Goal: Book appointment/travel/reservation

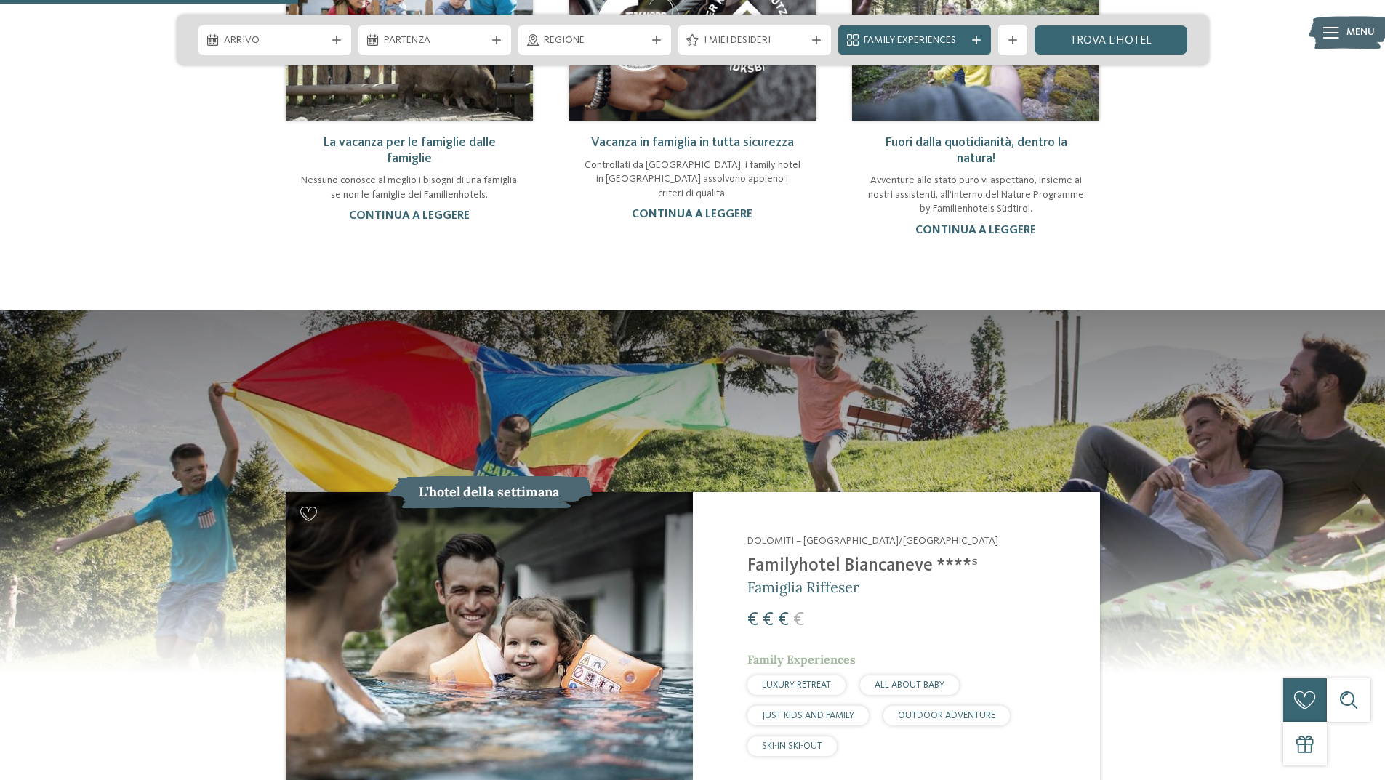
scroll to position [1236, 0]
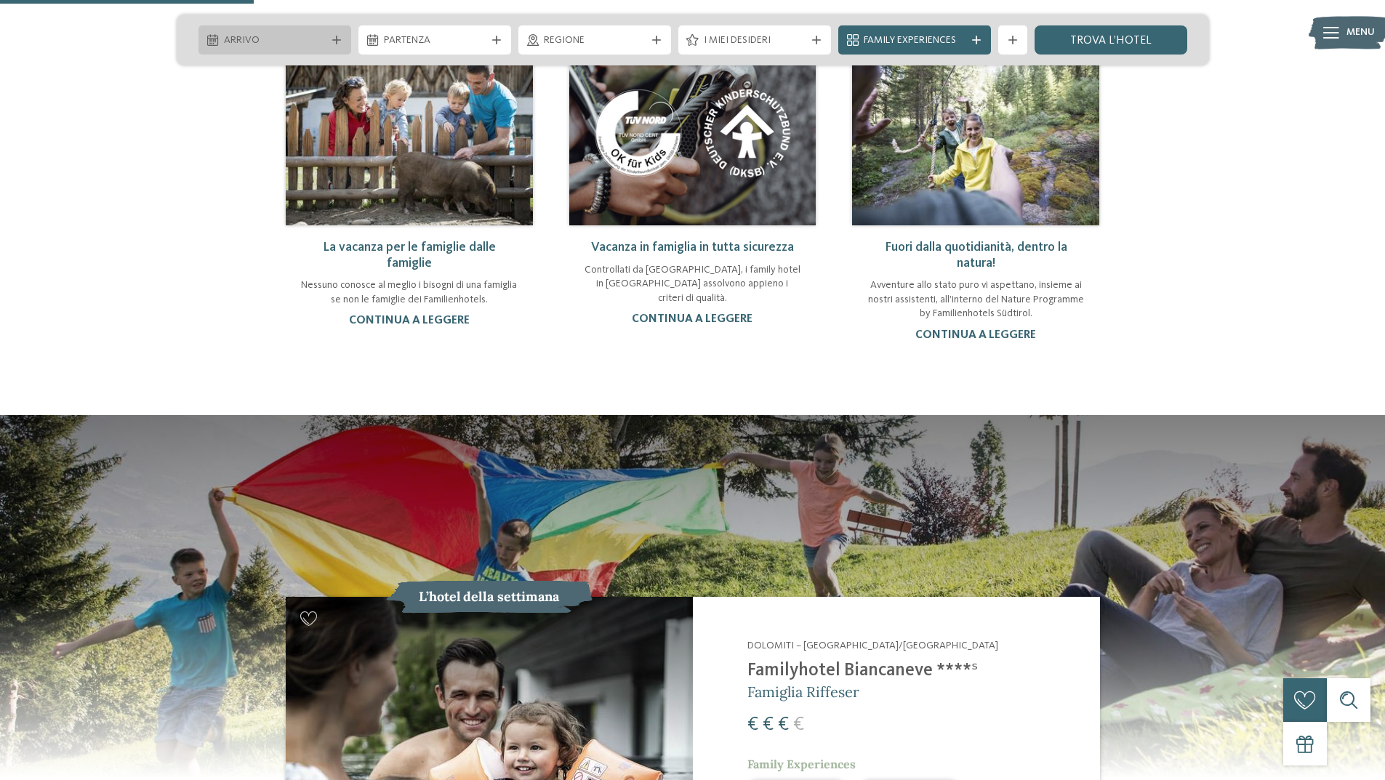
click at [292, 47] on span "Arrivo" at bounding box center [275, 40] width 102 height 15
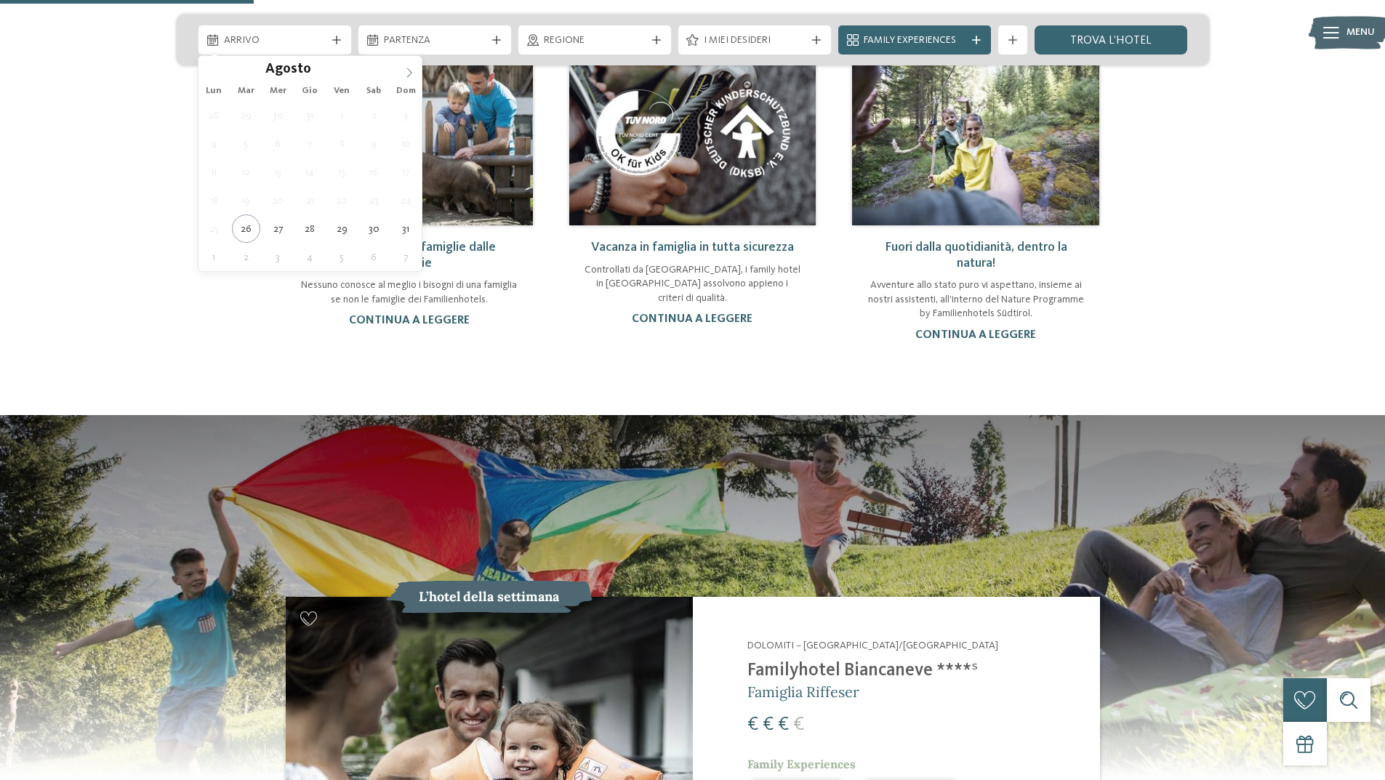
click at [409, 71] on icon at bounding box center [409, 73] width 10 height 10
type div "[DATE]"
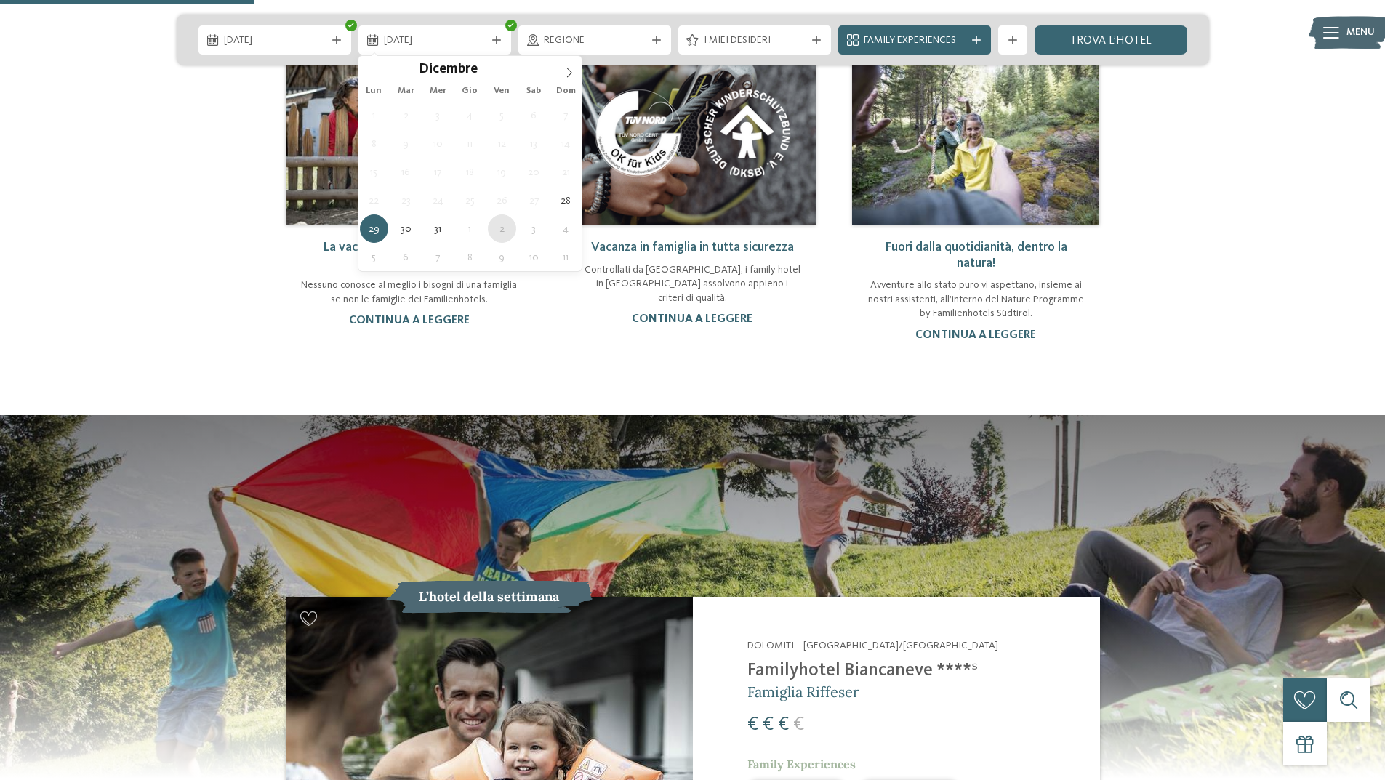
type div "[DATE]"
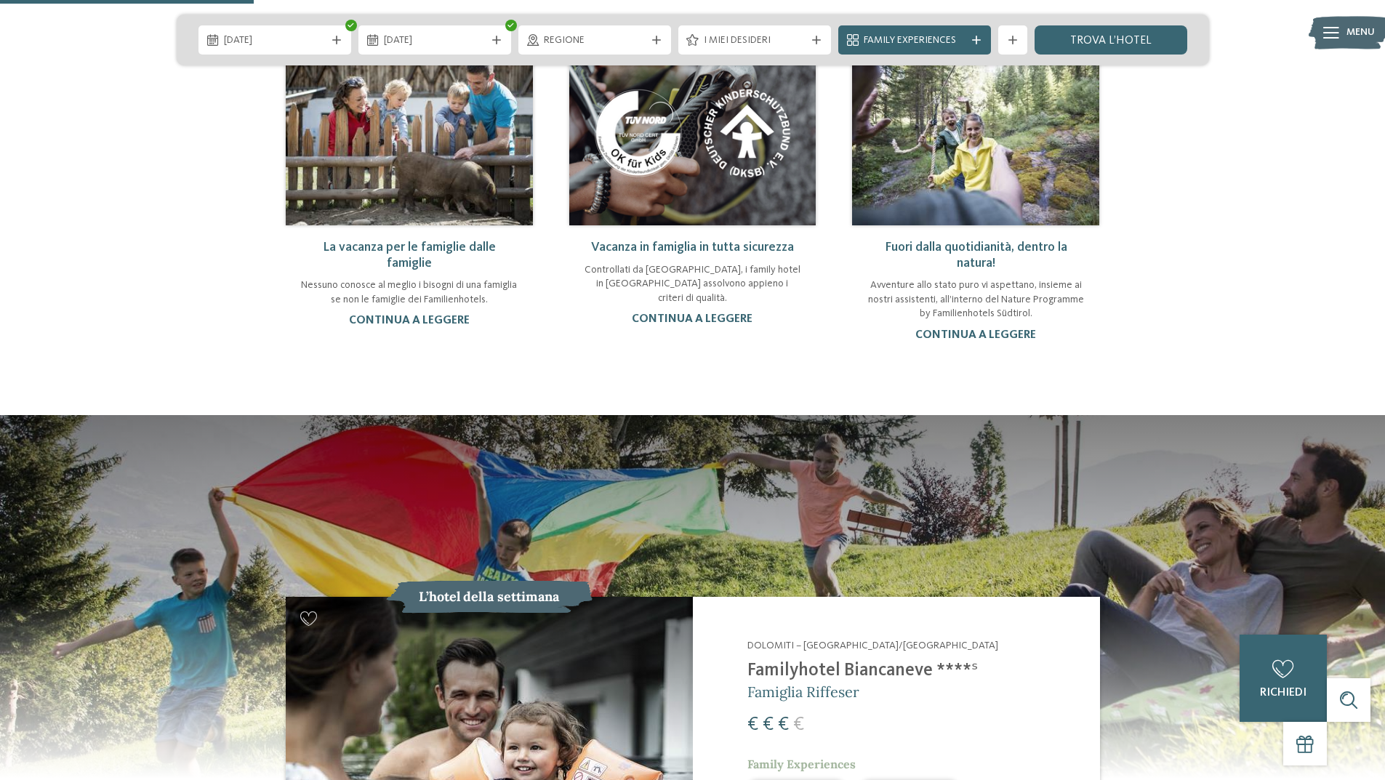
click at [606, 41] on span "Regione" at bounding box center [595, 40] width 102 height 15
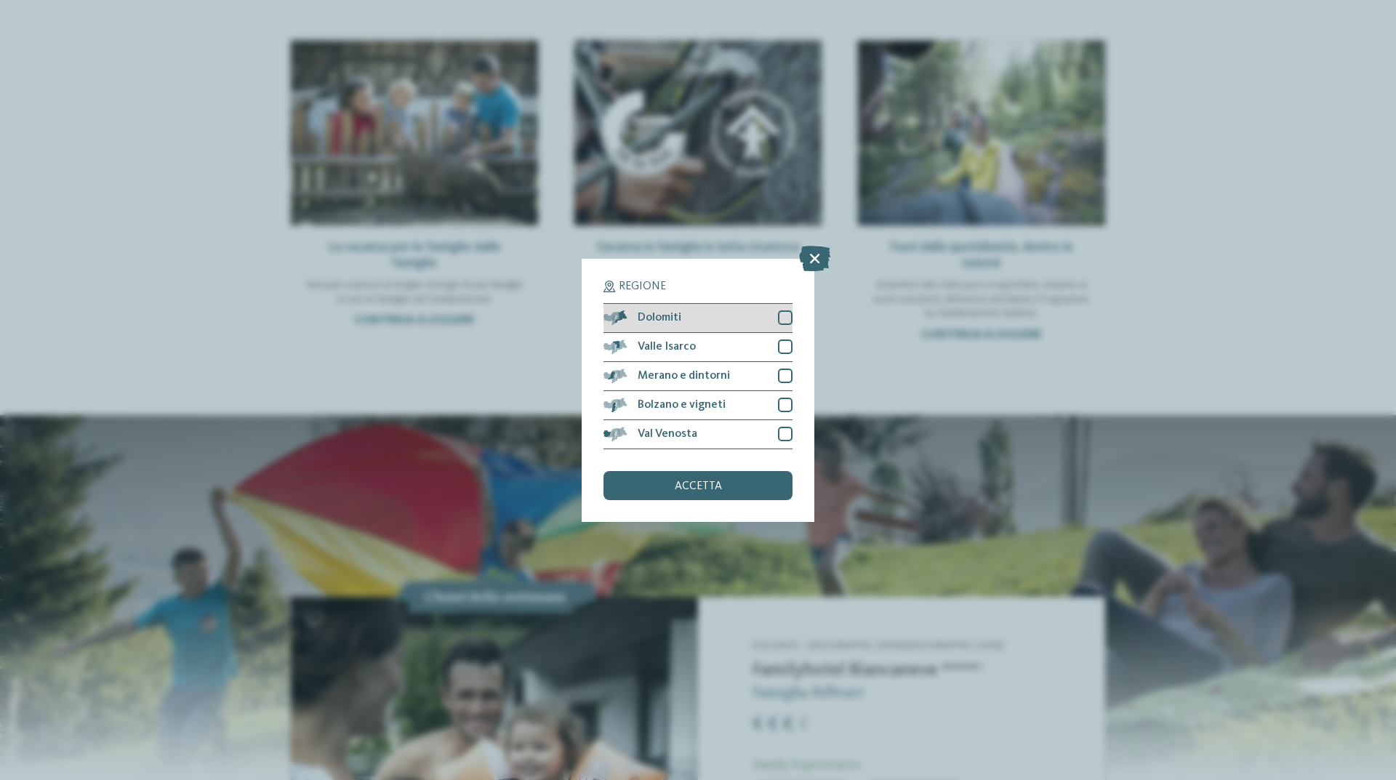
click at [787, 316] on div at bounding box center [785, 318] width 15 height 15
click at [788, 340] on div "Valle Isarco" at bounding box center [698, 347] width 189 height 29
click at [785, 377] on div at bounding box center [785, 376] width 15 height 15
click at [783, 409] on div at bounding box center [785, 405] width 15 height 15
click at [788, 437] on div at bounding box center [785, 434] width 15 height 15
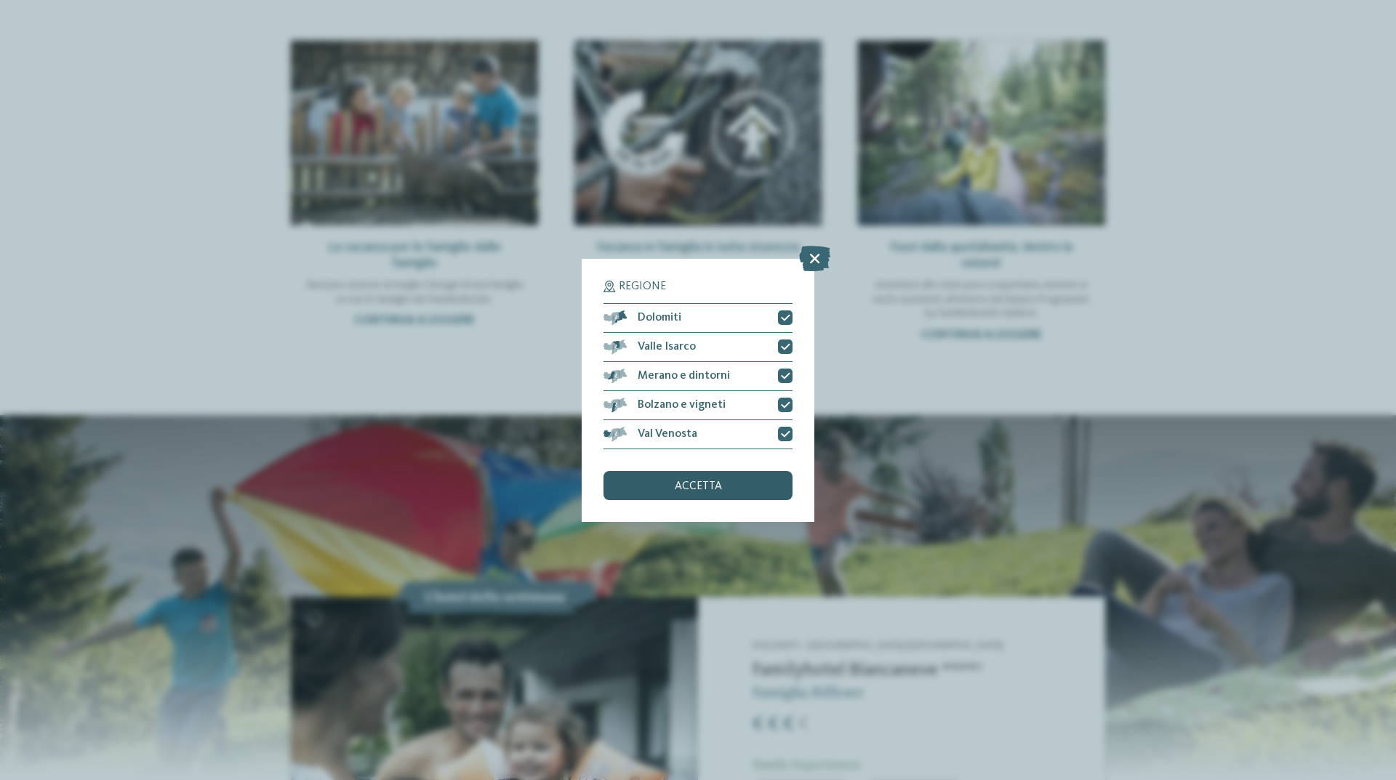
click at [743, 493] on div "accetta" at bounding box center [698, 485] width 189 height 29
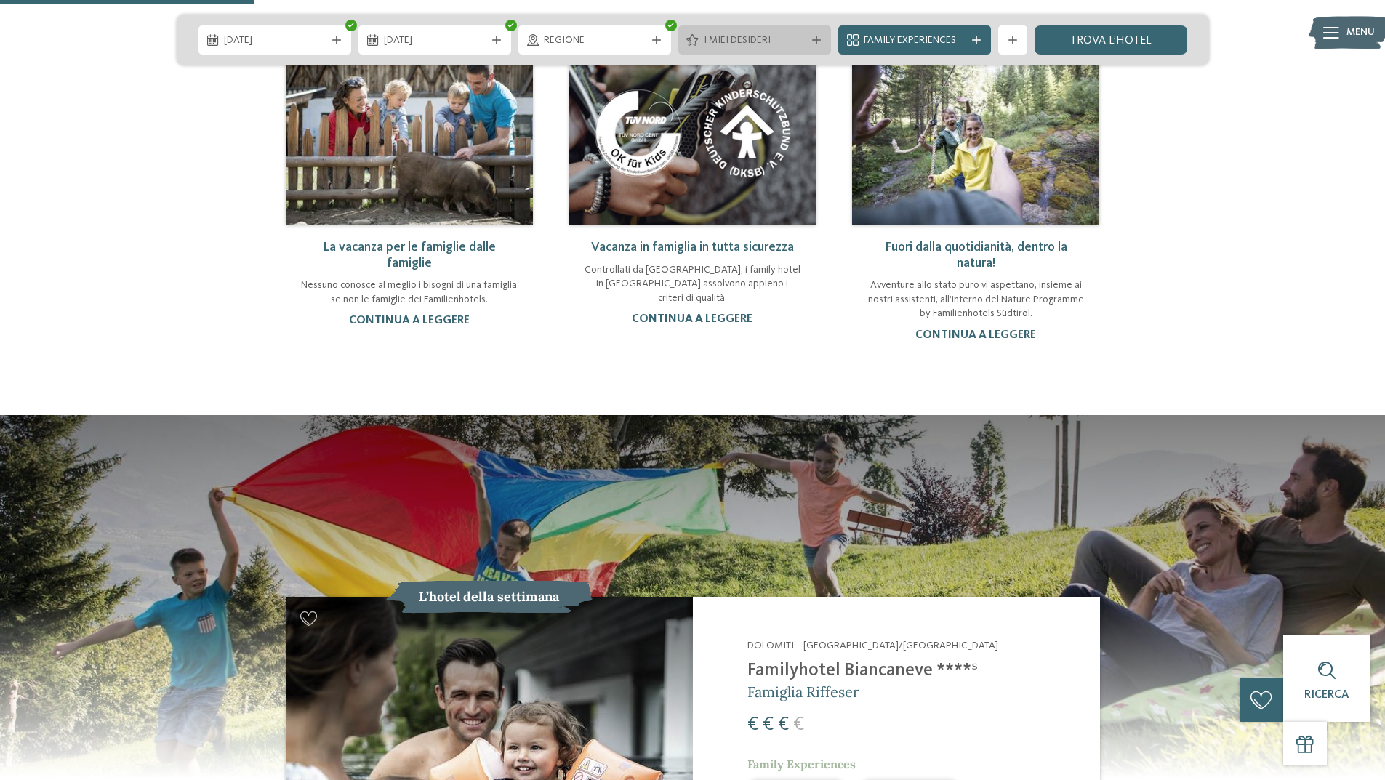
click at [793, 39] on span "I miei desideri" at bounding box center [755, 40] width 102 height 15
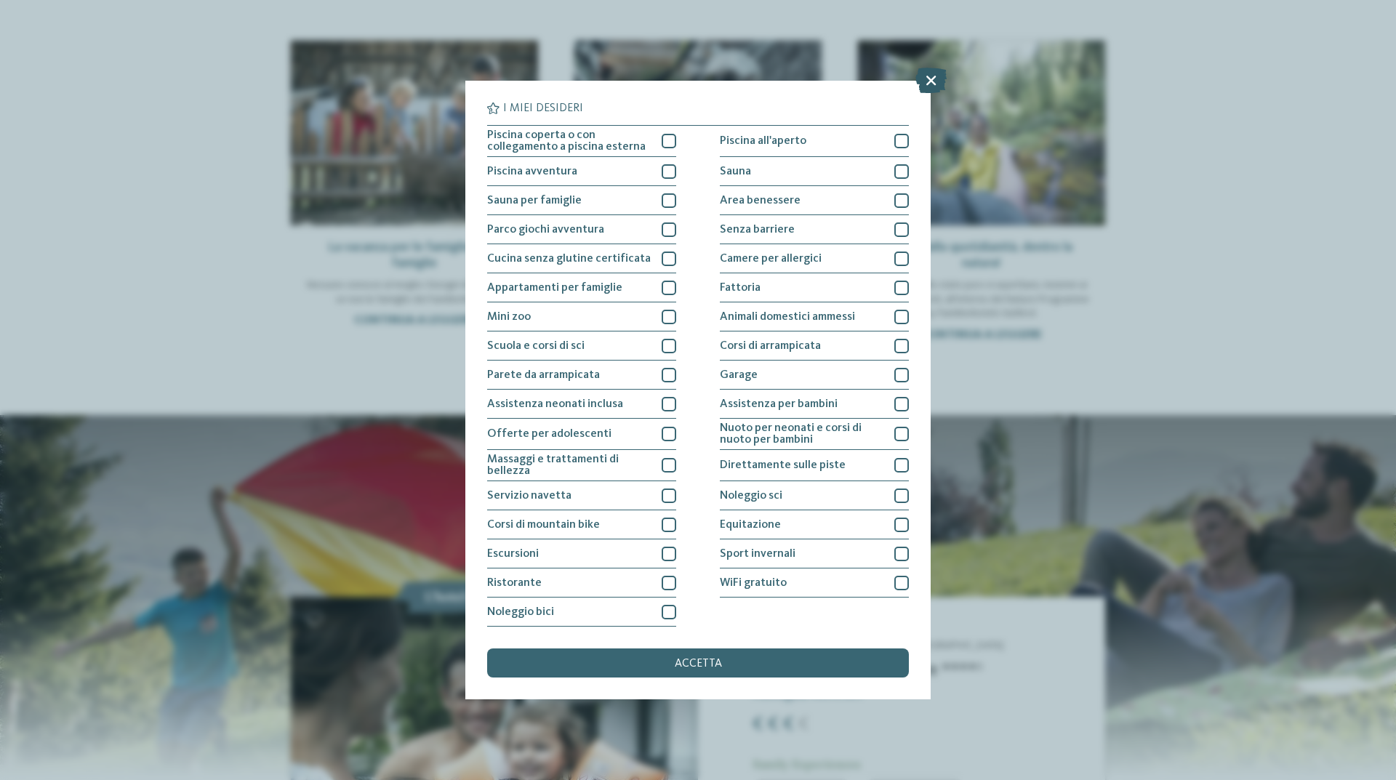
click at [933, 79] on icon at bounding box center [931, 80] width 31 height 25
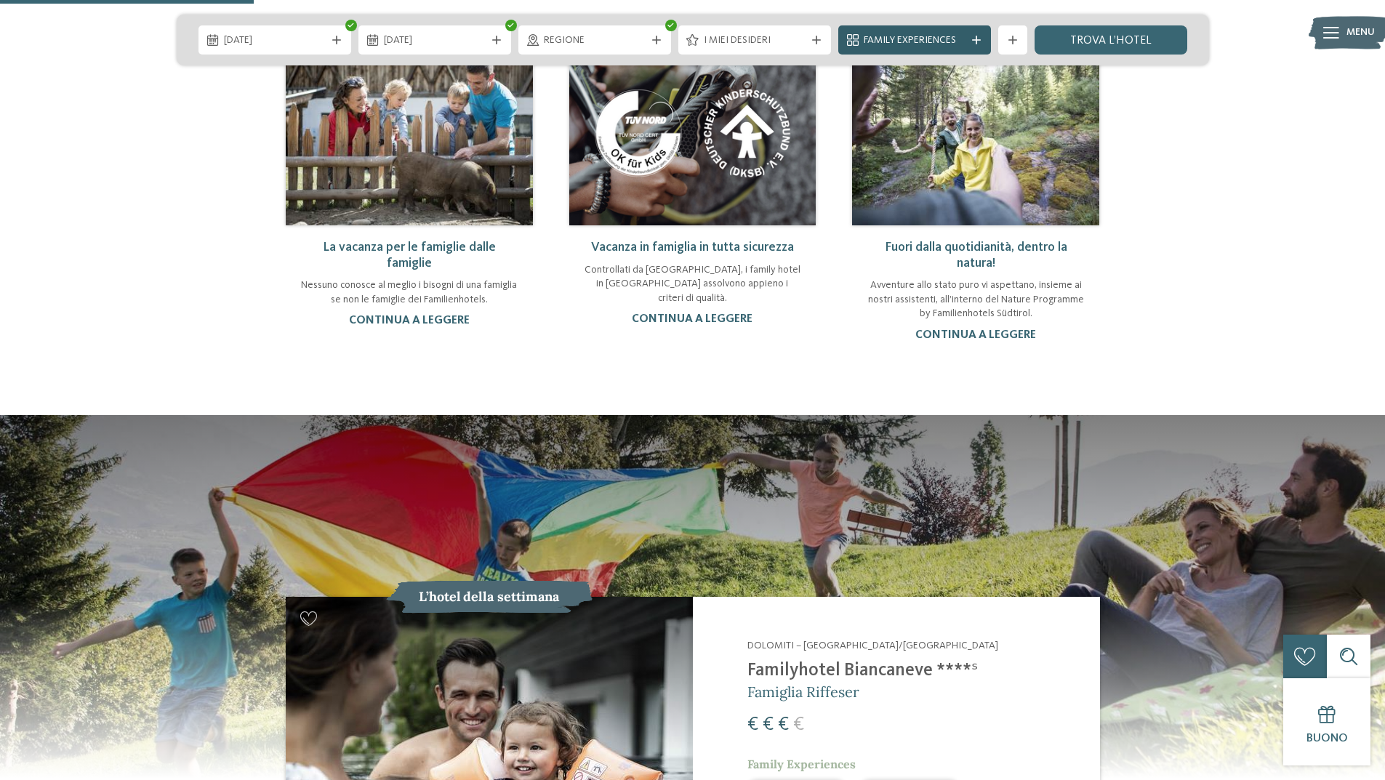
click at [927, 43] on span "Family Experiences" at bounding box center [915, 40] width 102 height 15
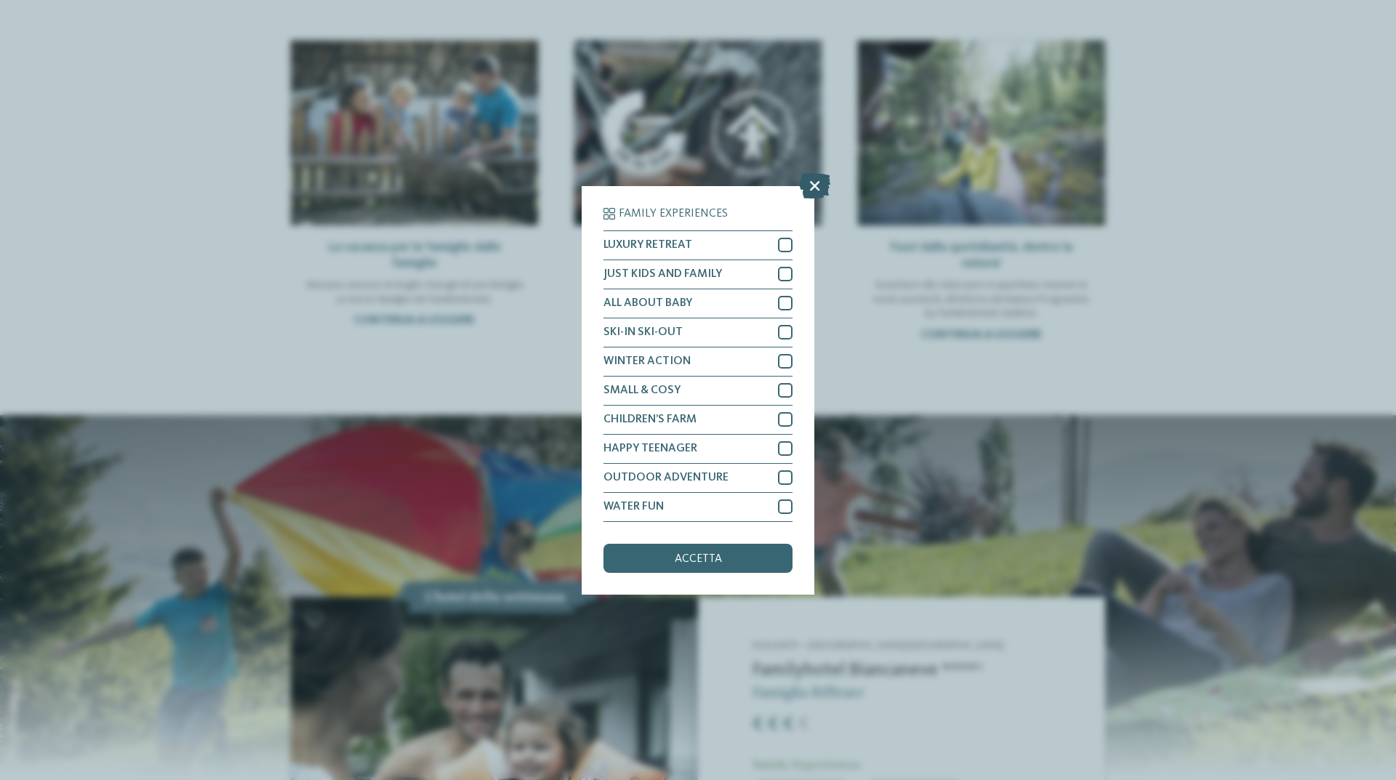
click at [807, 189] on icon at bounding box center [814, 184] width 31 height 25
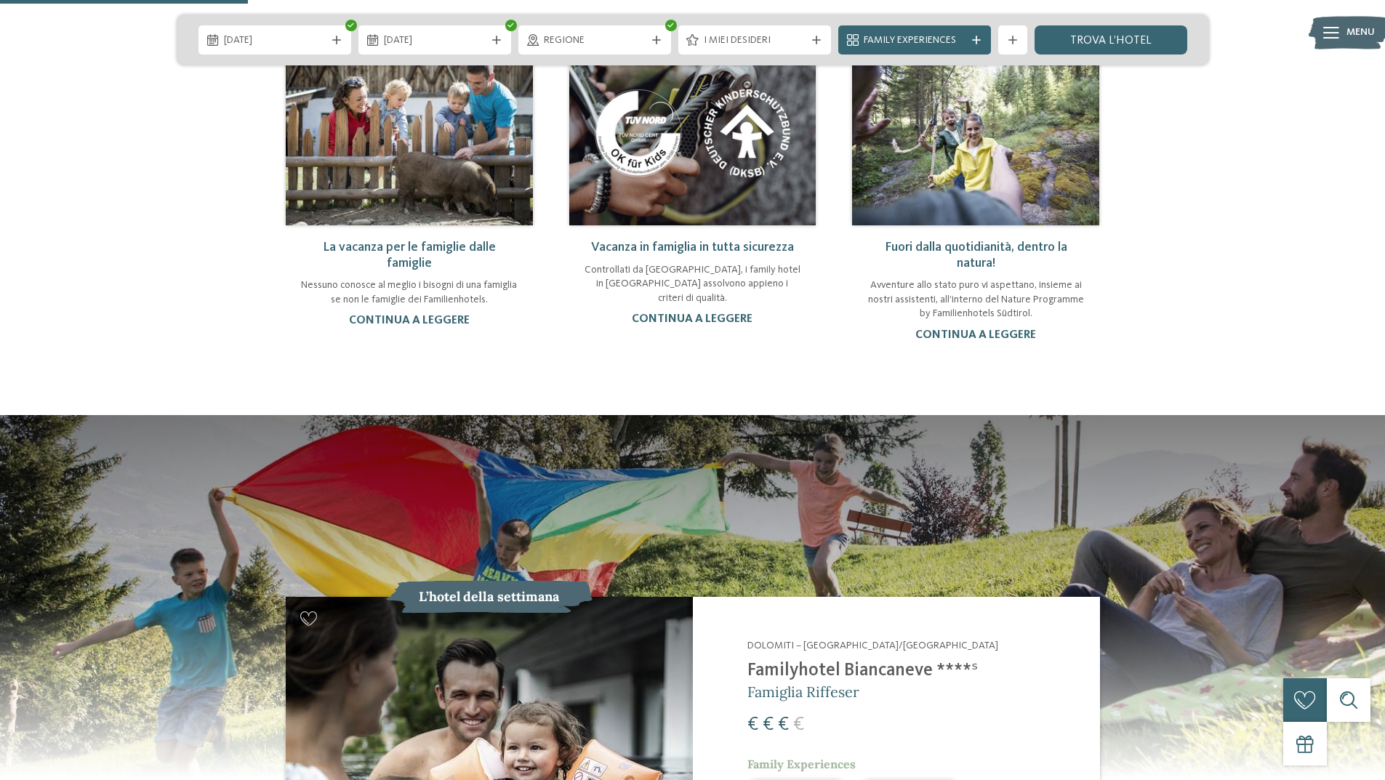
scroll to position [1164, 0]
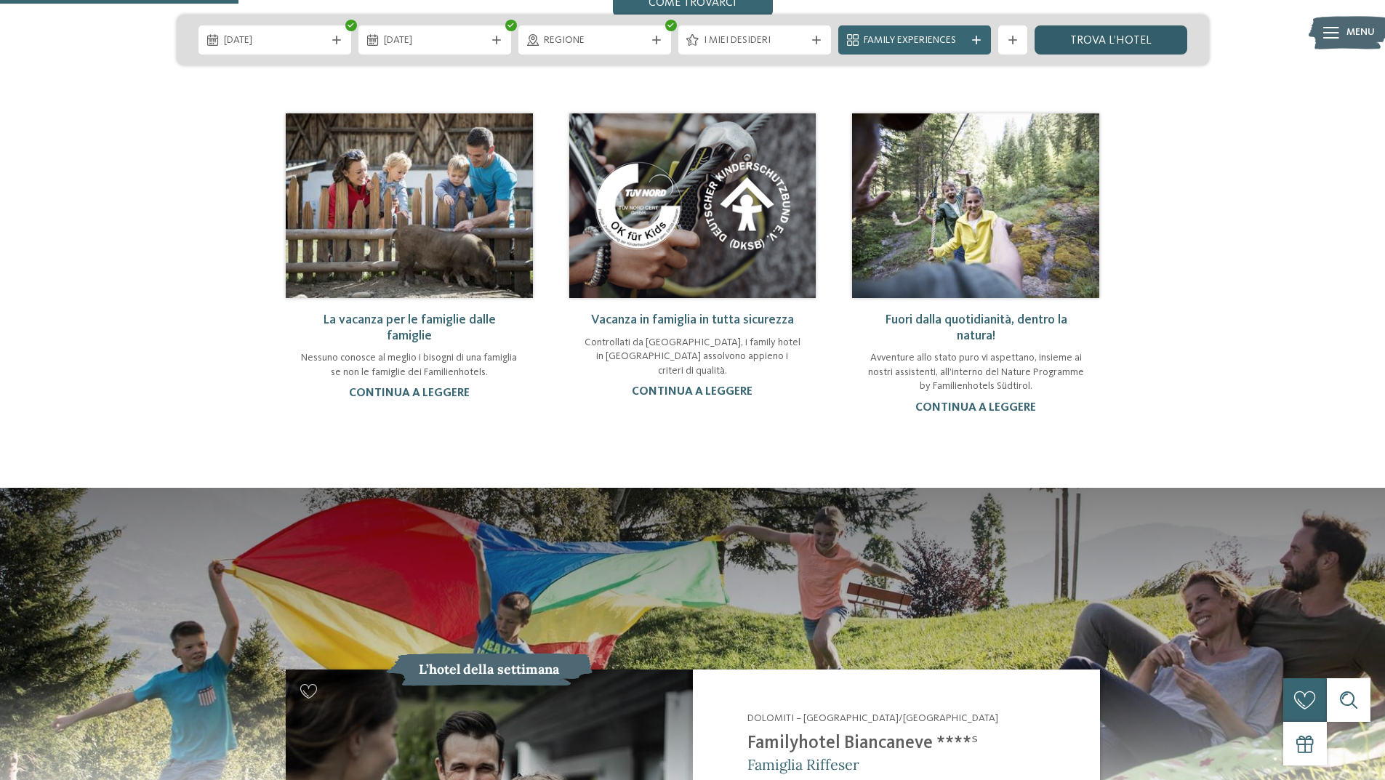
click at [1094, 41] on link "trova l’hotel" at bounding box center [1111, 39] width 153 height 29
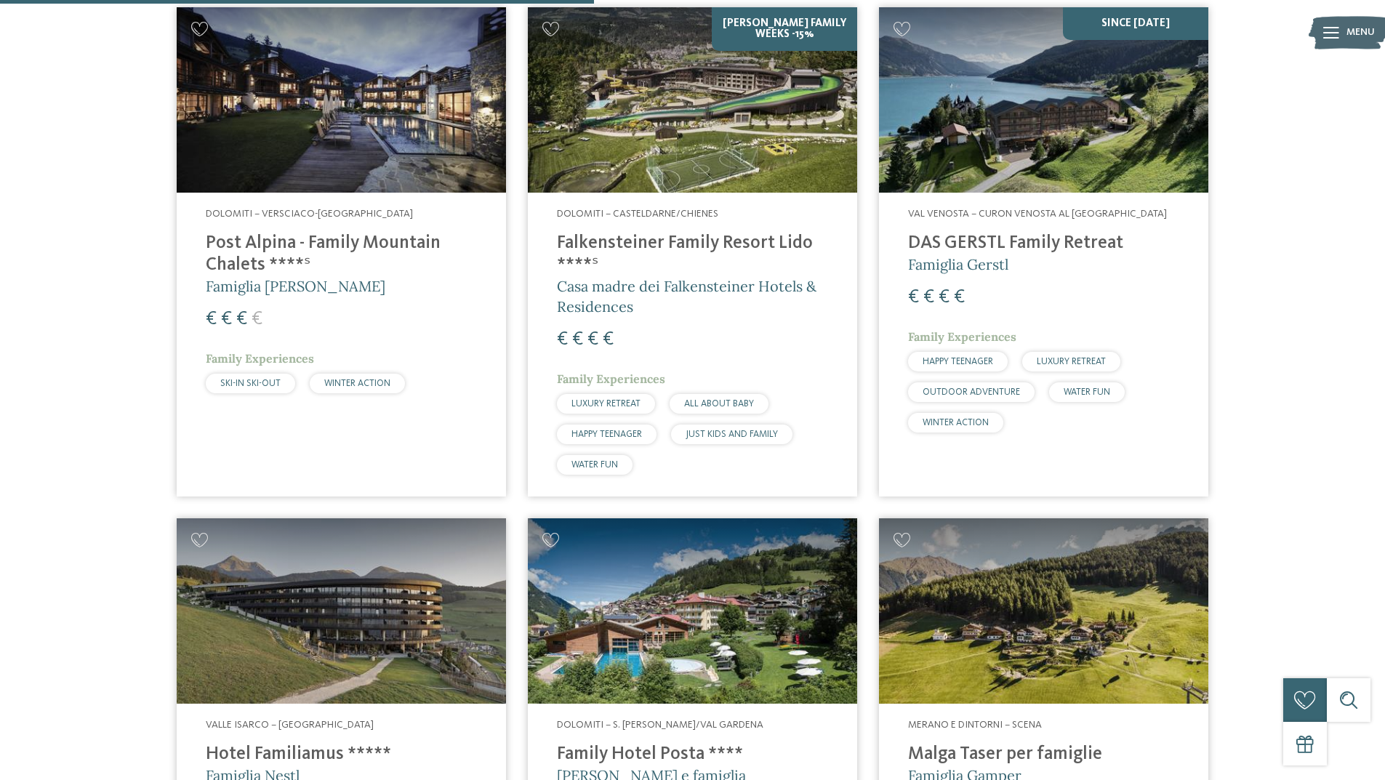
scroll to position [1495, 0]
